Goal: Information Seeking & Learning: Learn about a topic

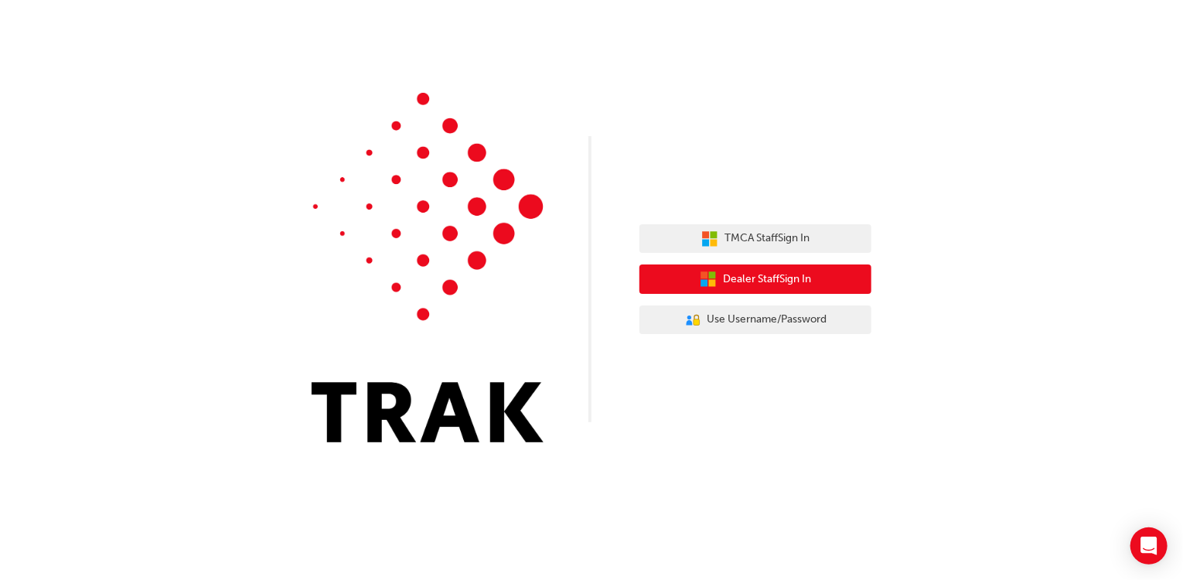
click at [761, 280] on span "Dealer Staff Sign In" at bounding box center [767, 280] width 88 height 18
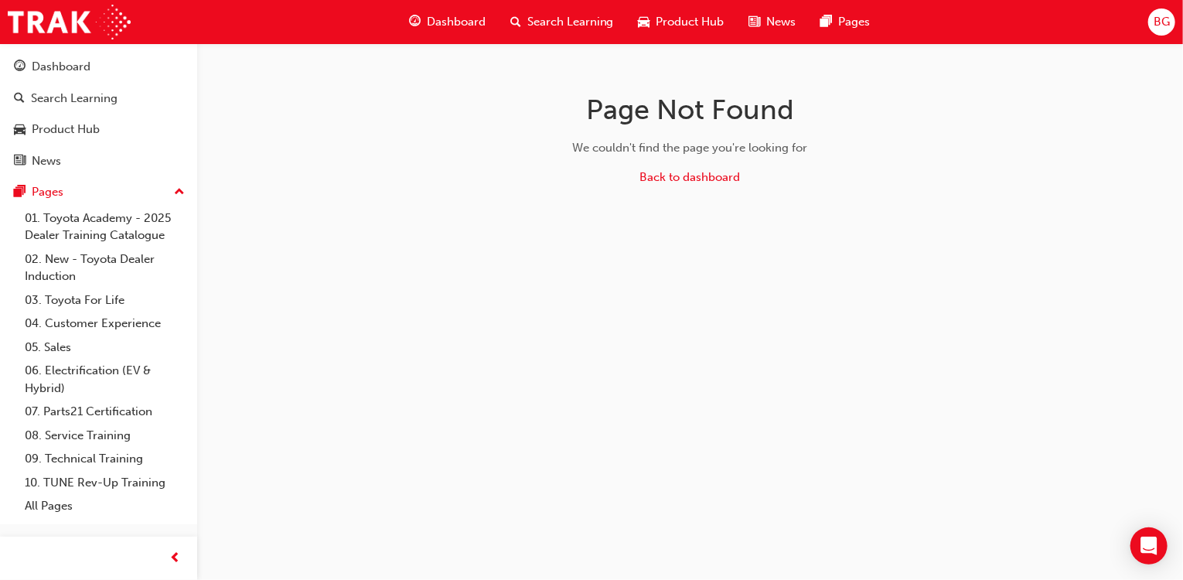
click at [1162, 16] on span "BG" at bounding box center [1162, 22] width 16 height 18
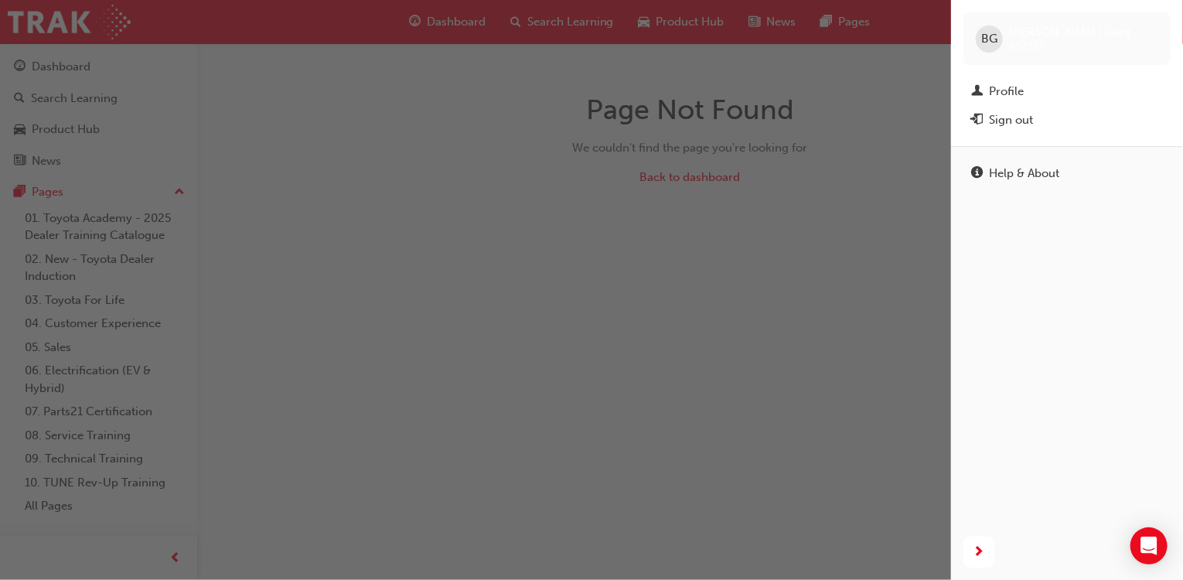
click at [1058, 91] on div "Profile" at bounding box center [1067, 91] width 192 height 19
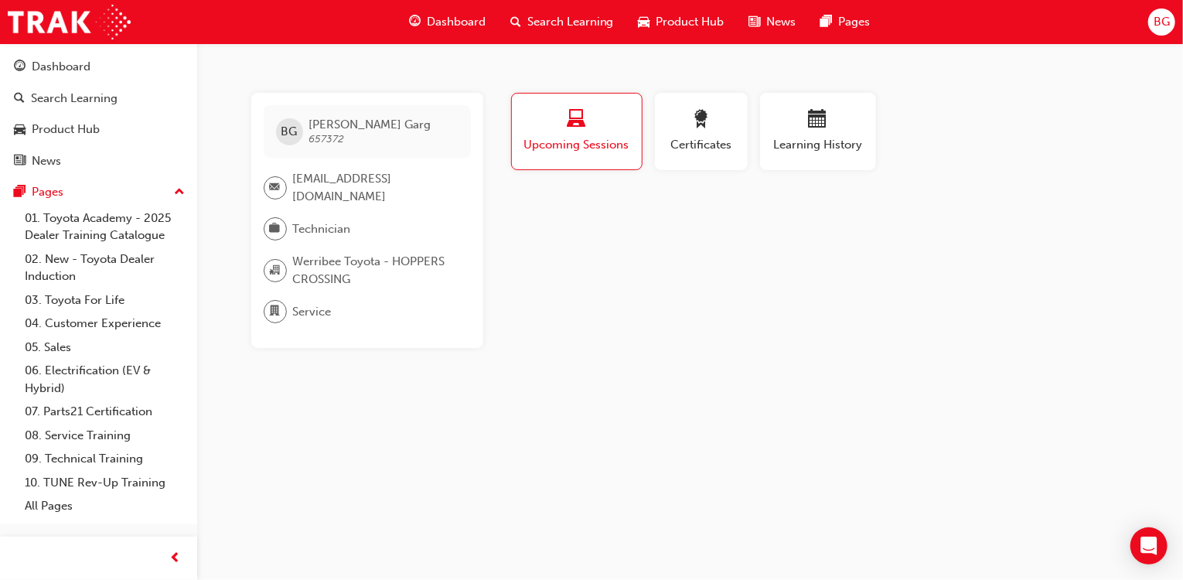
click at [445, 32] on div "Dashboard" at bounding box center [447, 22] width 101 height 32
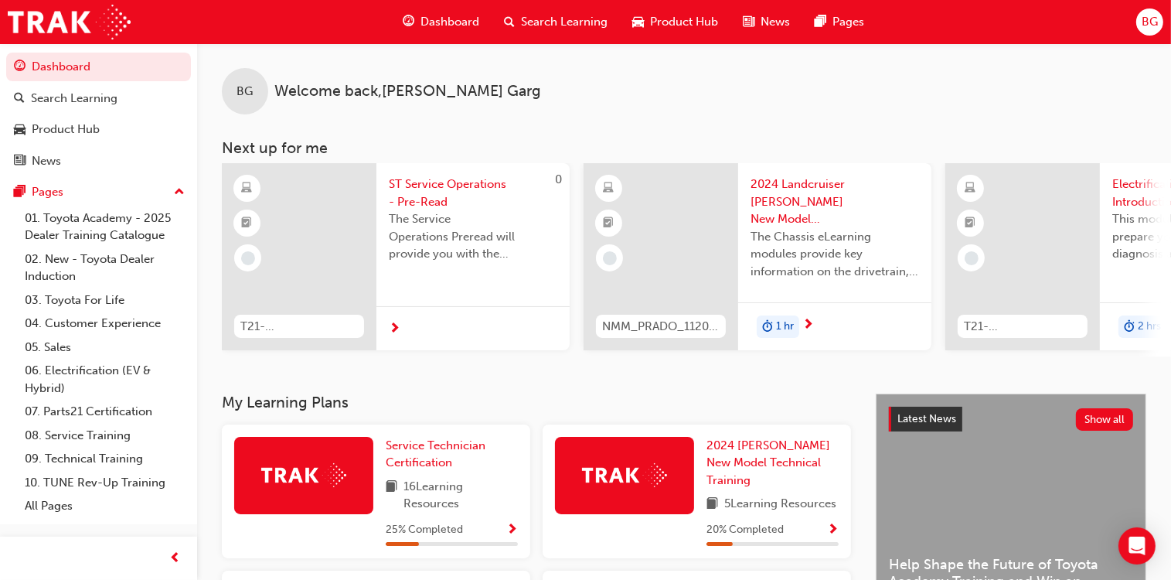
drag, startPoint x: 612, startPoint y: 355, endPoint x: 646, endPoint y: 362, distance: 34.7
click at [646, 362] on div "BG Welcome back , Bhavyansh Garg Next up for me 0 T21-STSO_PRE_READ ST Service …" at bounding box center [684, 218] width 974 height 350
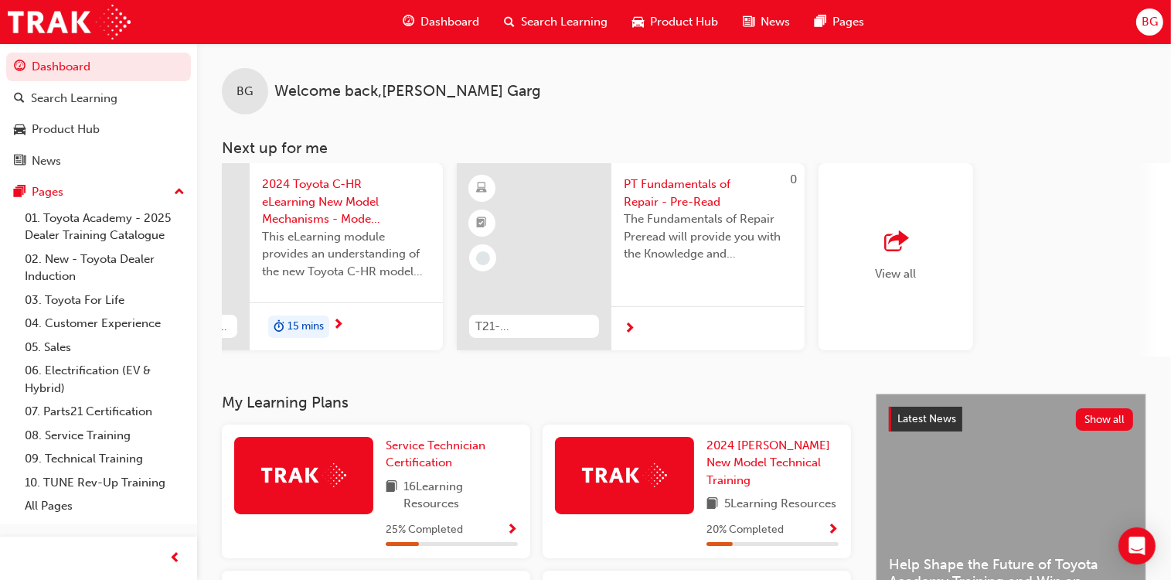
scroll to position [0, 1218]
click at [932, 260] on div "View all" at bounding box center [890, 256] width 155 height 187
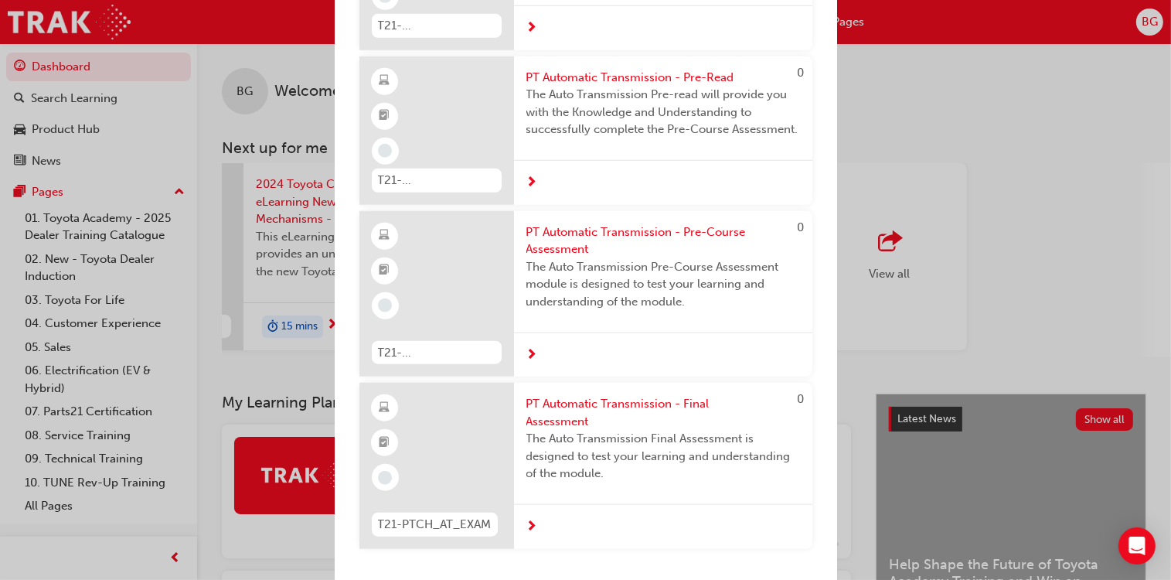
scroll to position [528, 0]
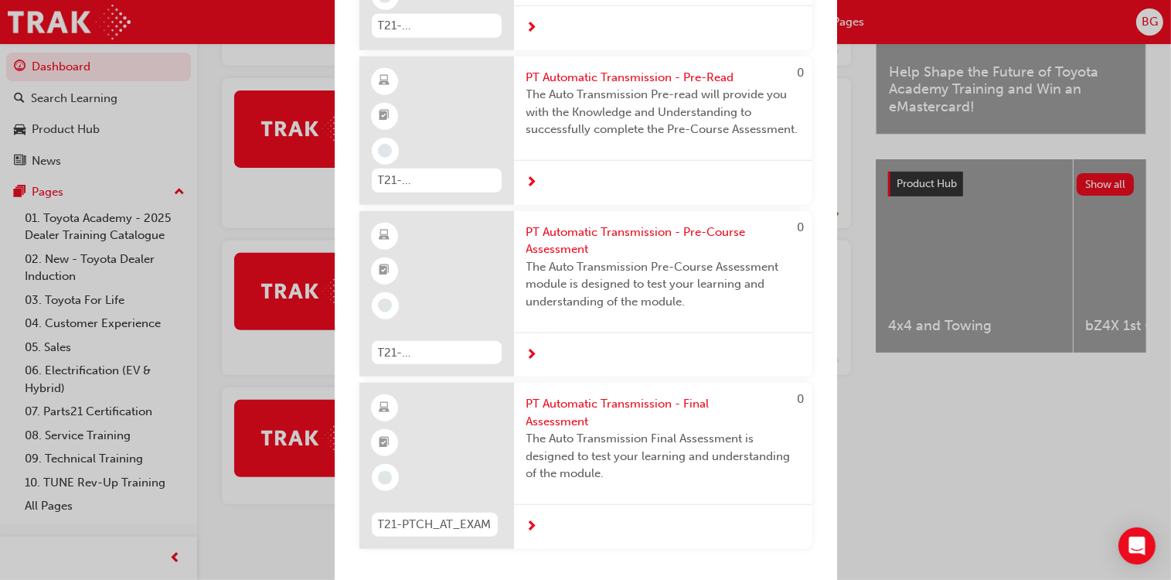
click at [891, 518] on div "Next up for me 0 T21-STSO_PRE_READ ST Service Operations - Pre-Read The Service…" at bounding box center [585, 290] width 1171 height 580
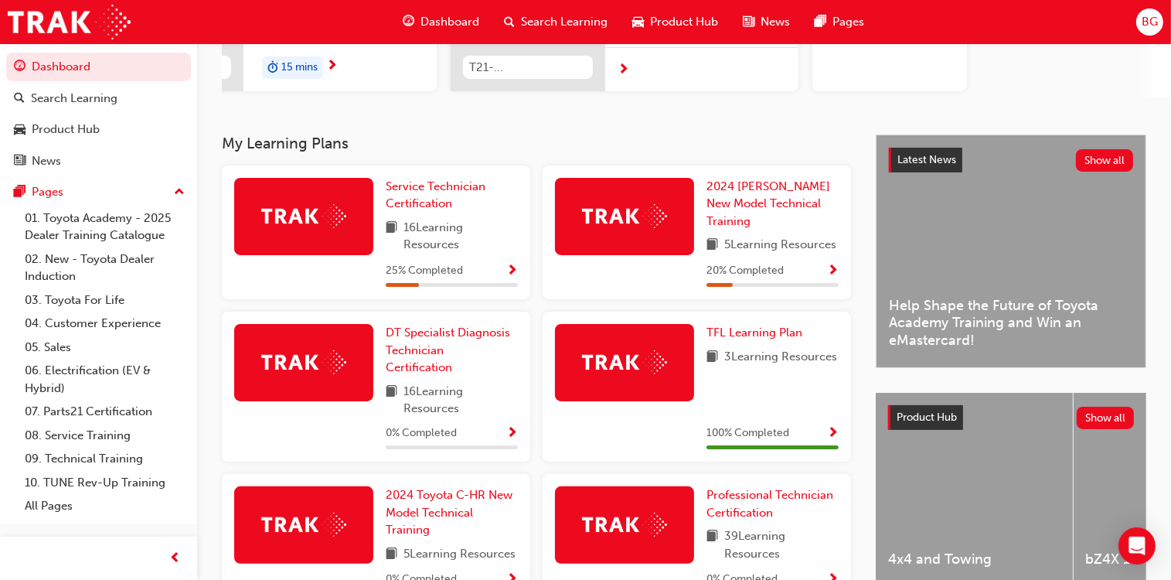
scroll to position [263, 0]
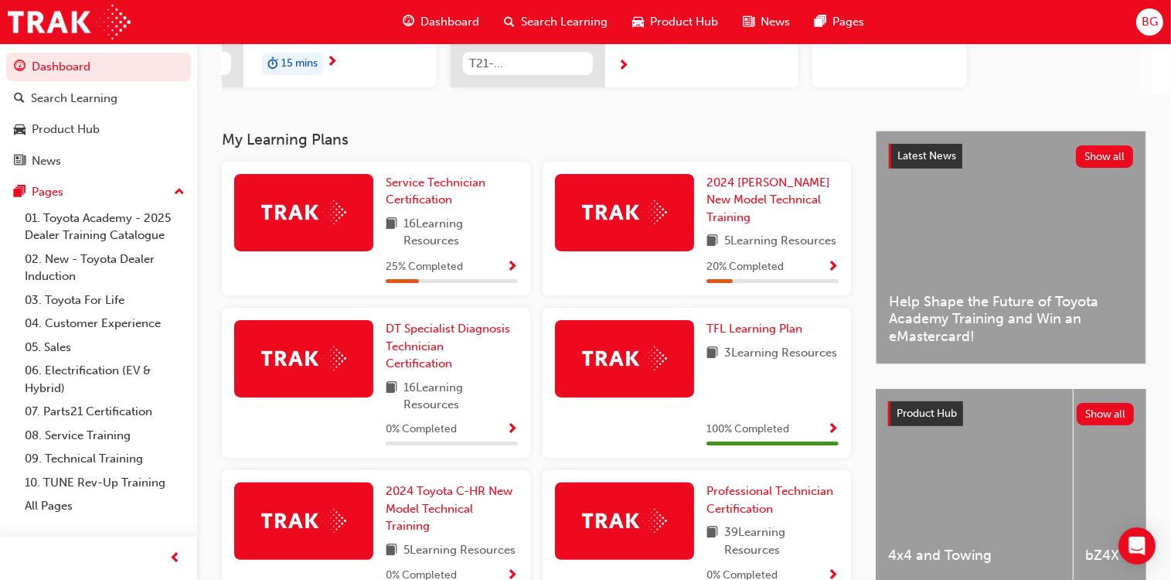
click at [510, 268] on span "Show Progress" at bounding box center [512, 268] width 12 height 14
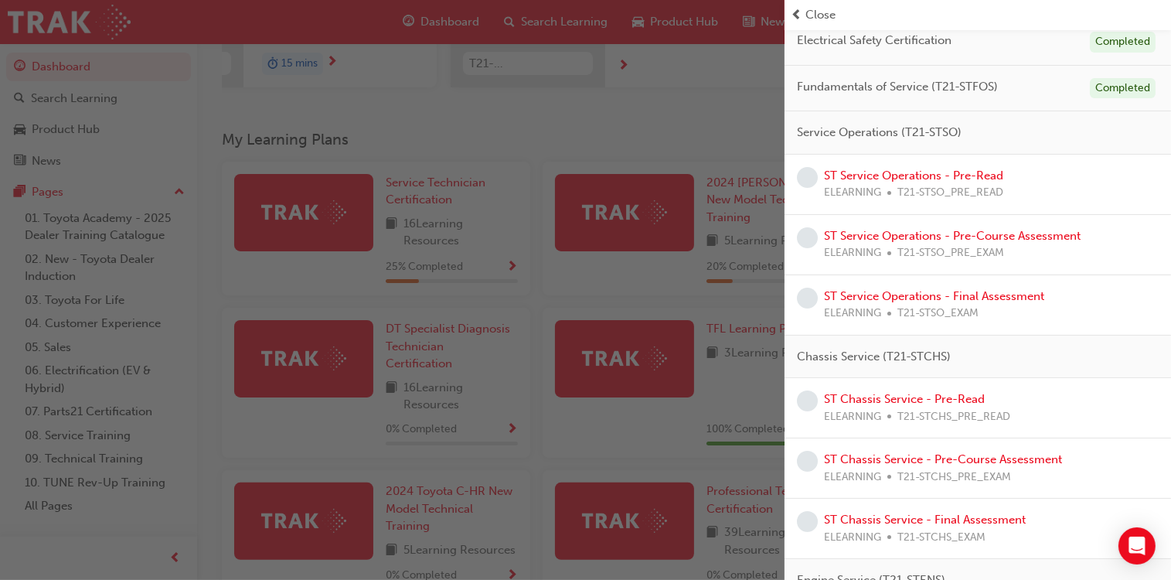
scroll to position [136, 0]
click at [902, 169] on link "ST Service Operations - Pre-Read" at bounding box center [913, 176] width 179 height 14
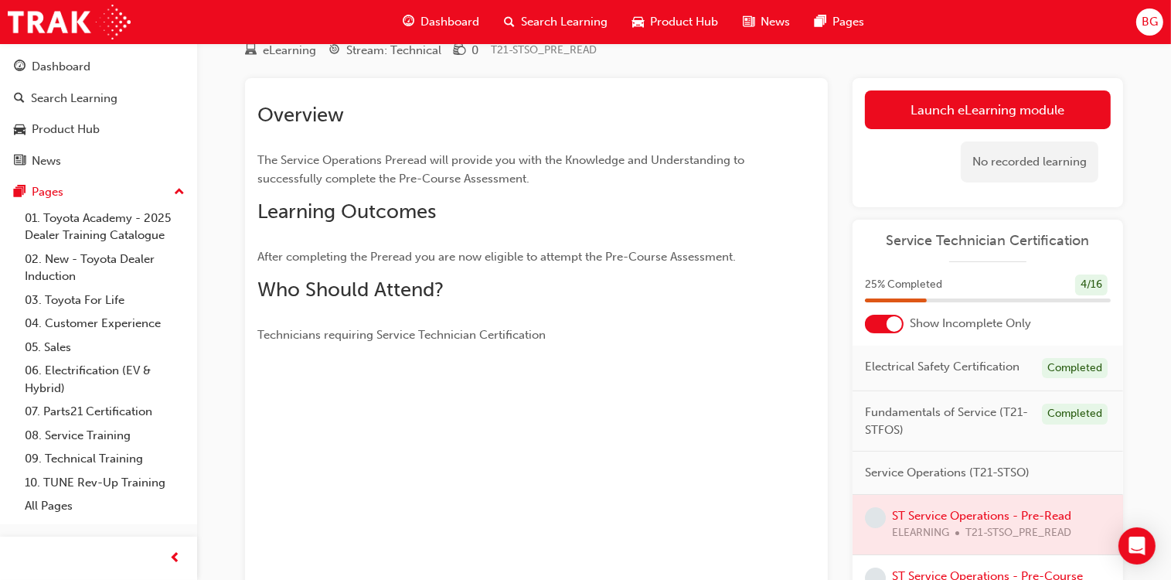
scroll to position [34, 0]
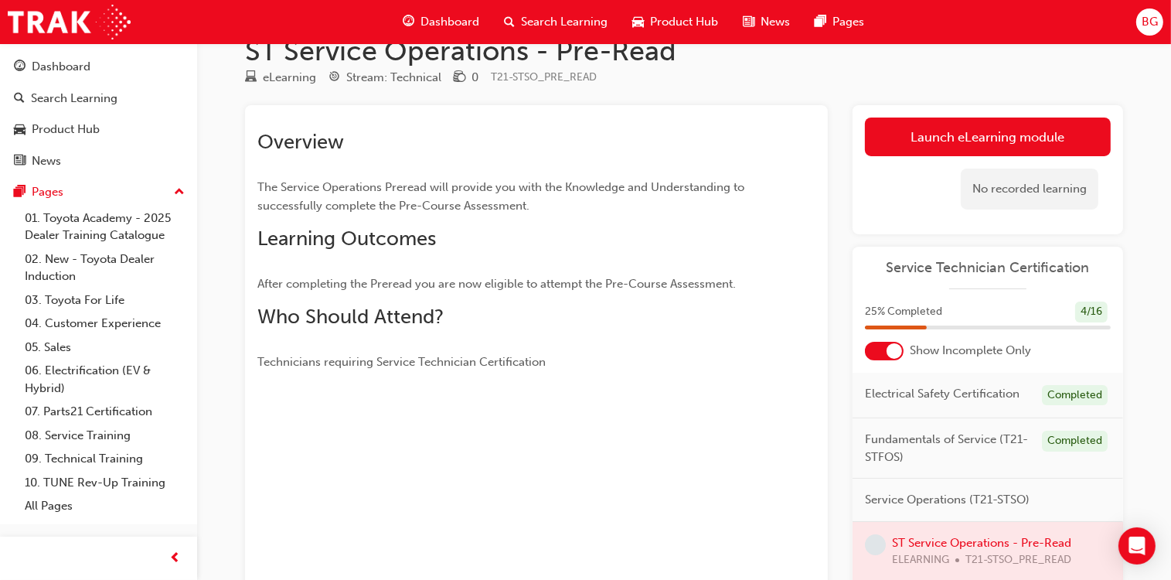
click at [946, 144] on link "Launch eLearning module" at bounding box center [988, 137] width 246 height 39
